Goal: Check status: Check status

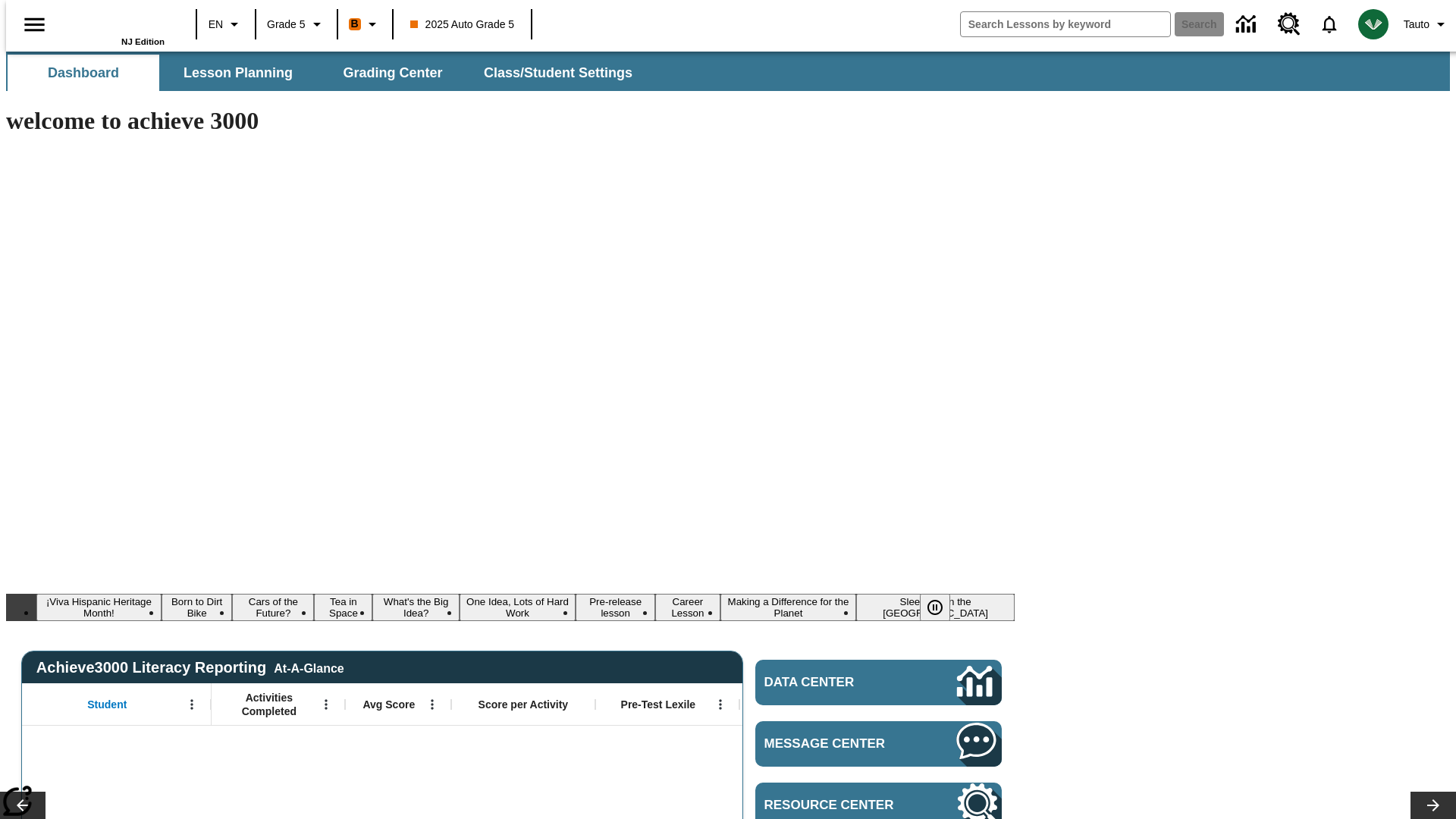
type input "-1"
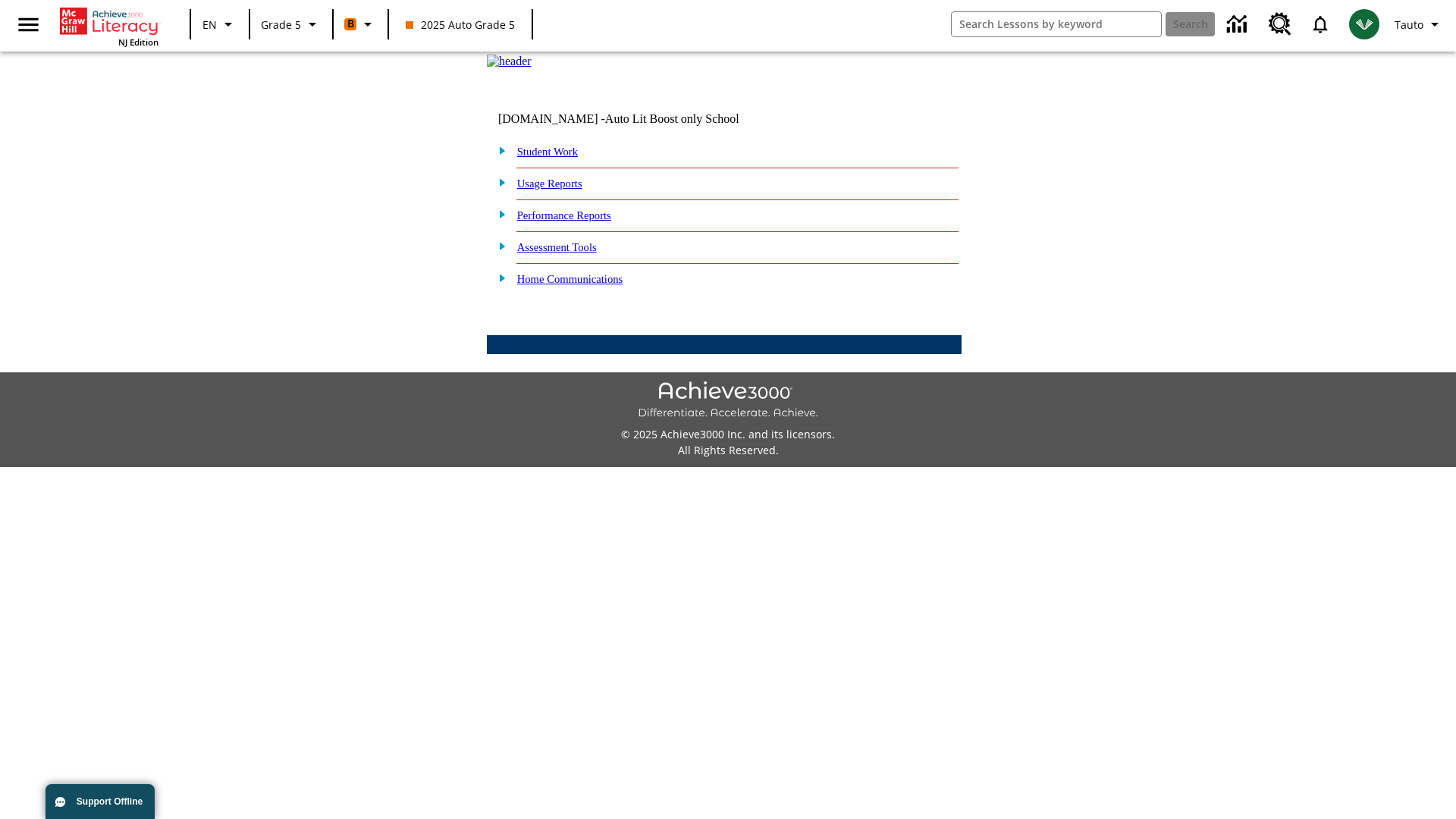
click at [581, 222] on link "Performance Reports" at bounding box center [564, 215] width 94 height 12
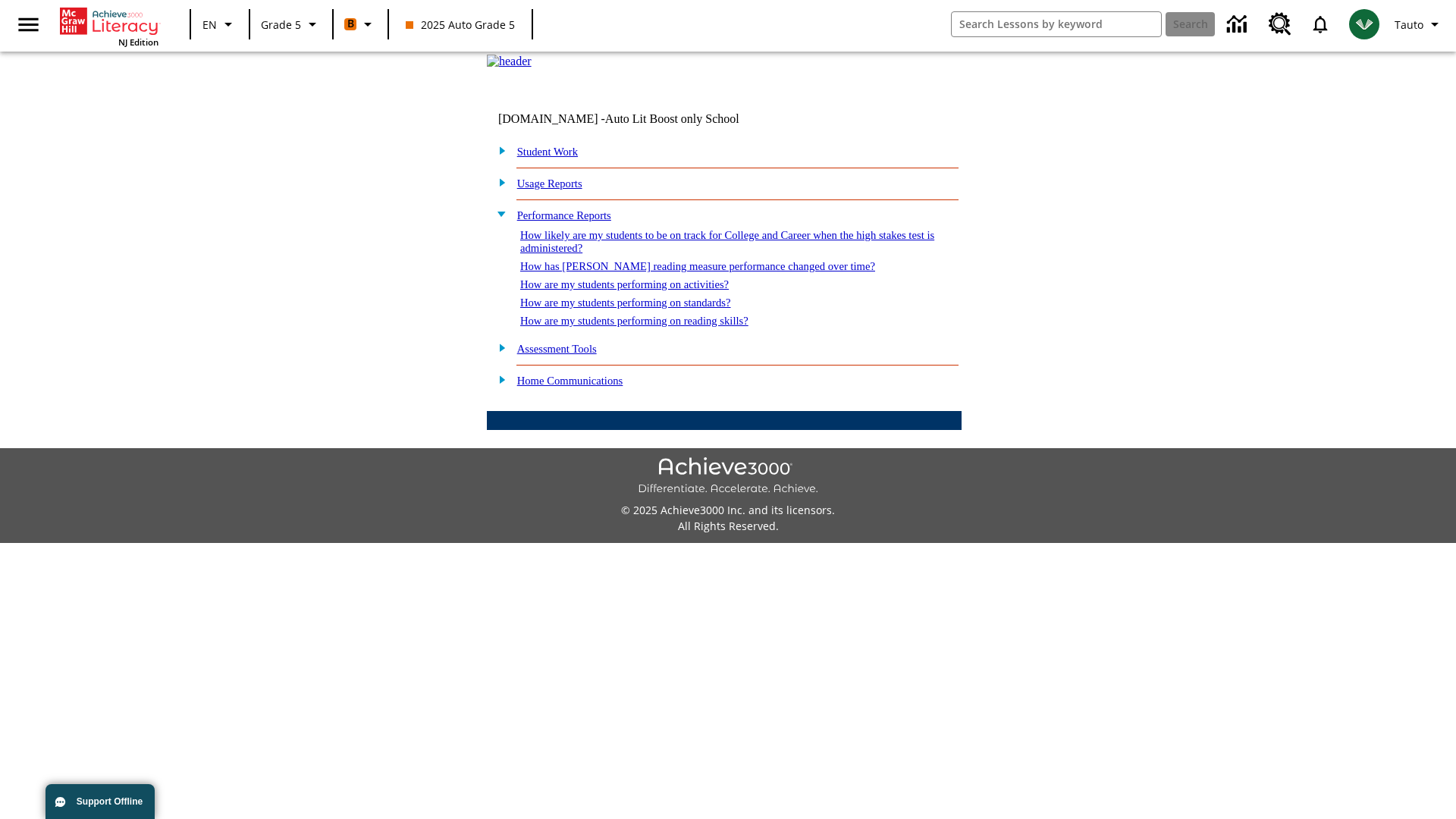
click at [650, 327] on link "How are my students performing on reading skills?" at bounding box center [635, 320] width 228 height 12
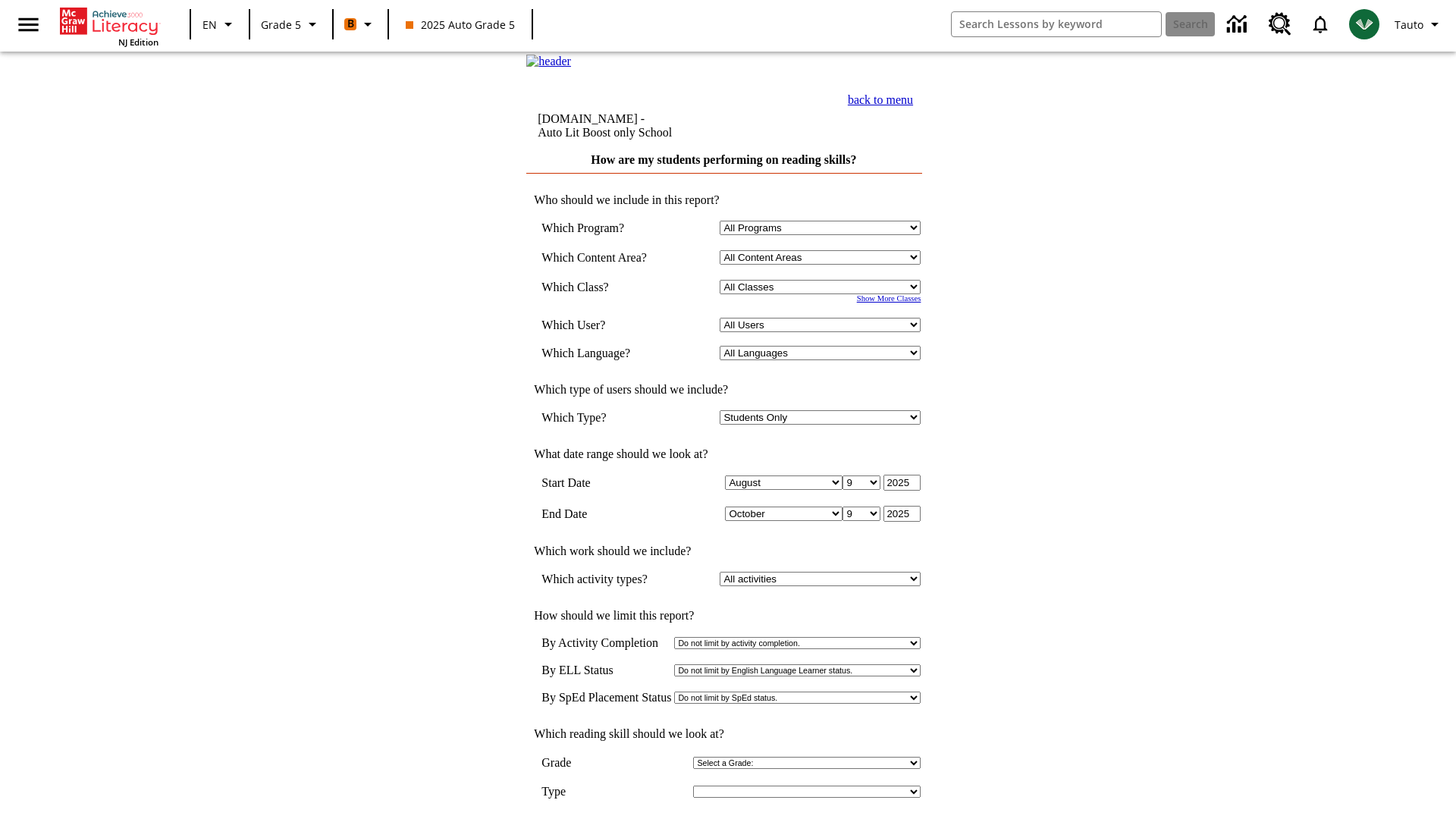
select select "11133131"
click at [824, 332] on select "All Users Cat, Sautoen Cat, Sautoes Cat1, Sautoss Donotlogin, Sautoen Twoschool…" at bounding box center [820, 324] width 201 height 14
select select "21437107"
click at [725, 818] on input "View Report" at bounding box center [725, 835] width 73 height 17
